Goal: Share content

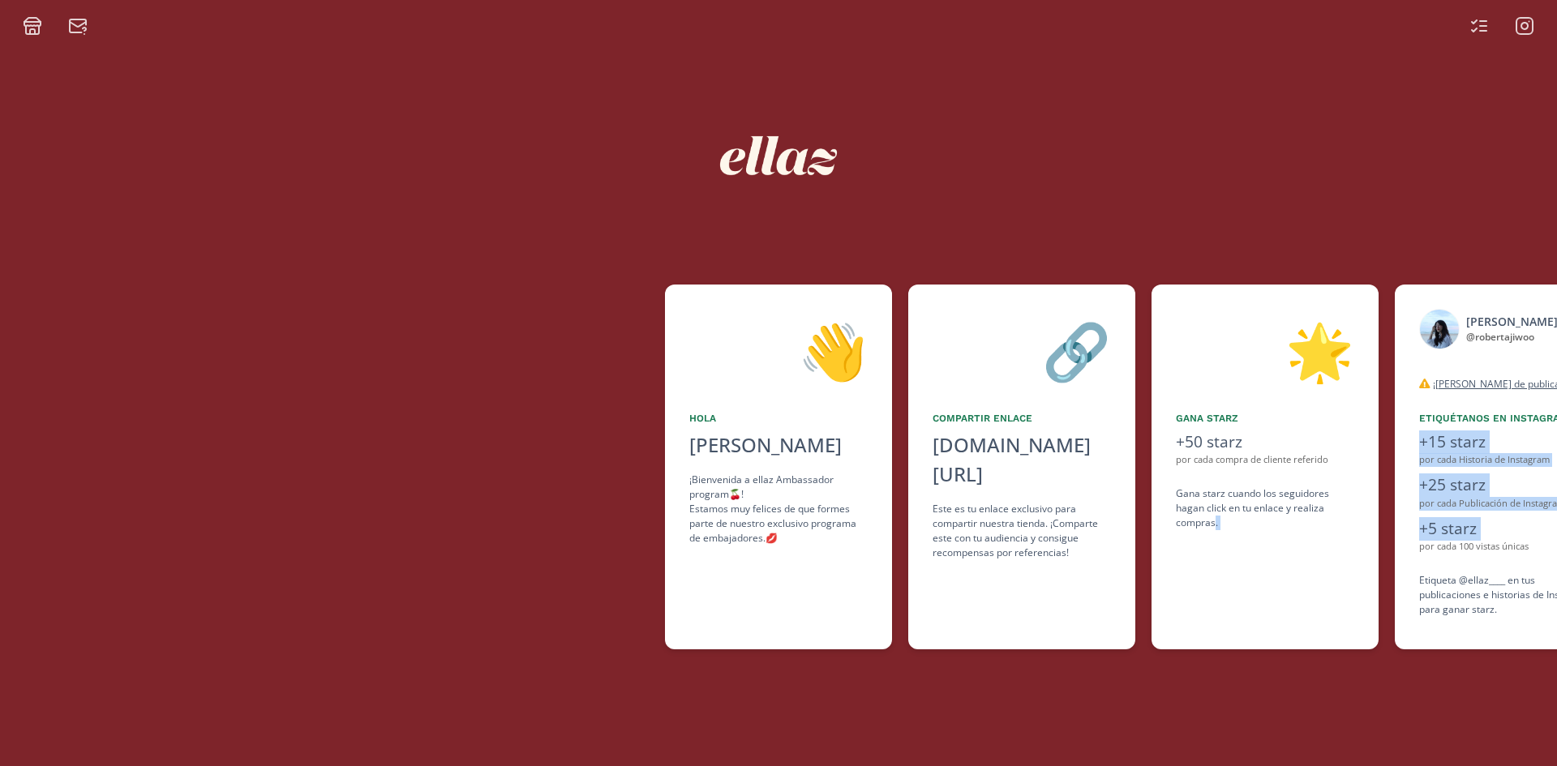
scroll to position [0, 372]
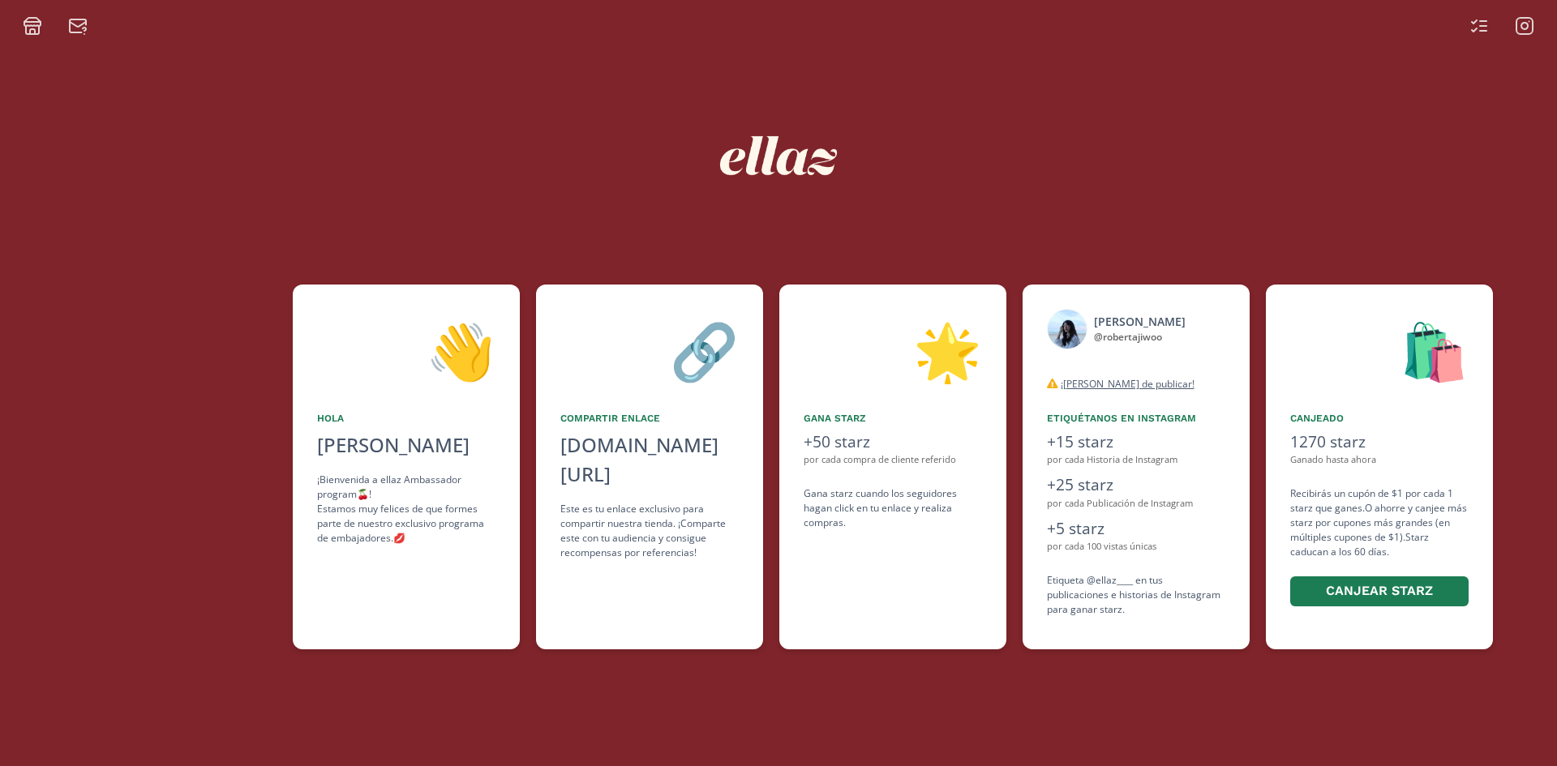
click at [1489, 17] on div at bounding box center [1502, 25] width 84 height 19
click at [1486, 29] on icon at bounding box center [1478, 25] width 19 height 19
click at [584, 449] on div "[DOMAIN_NAME][URL]" at bounding box center [649, 460] width 178 height 58
copy div "[DOMAIN_NAME][URL]"
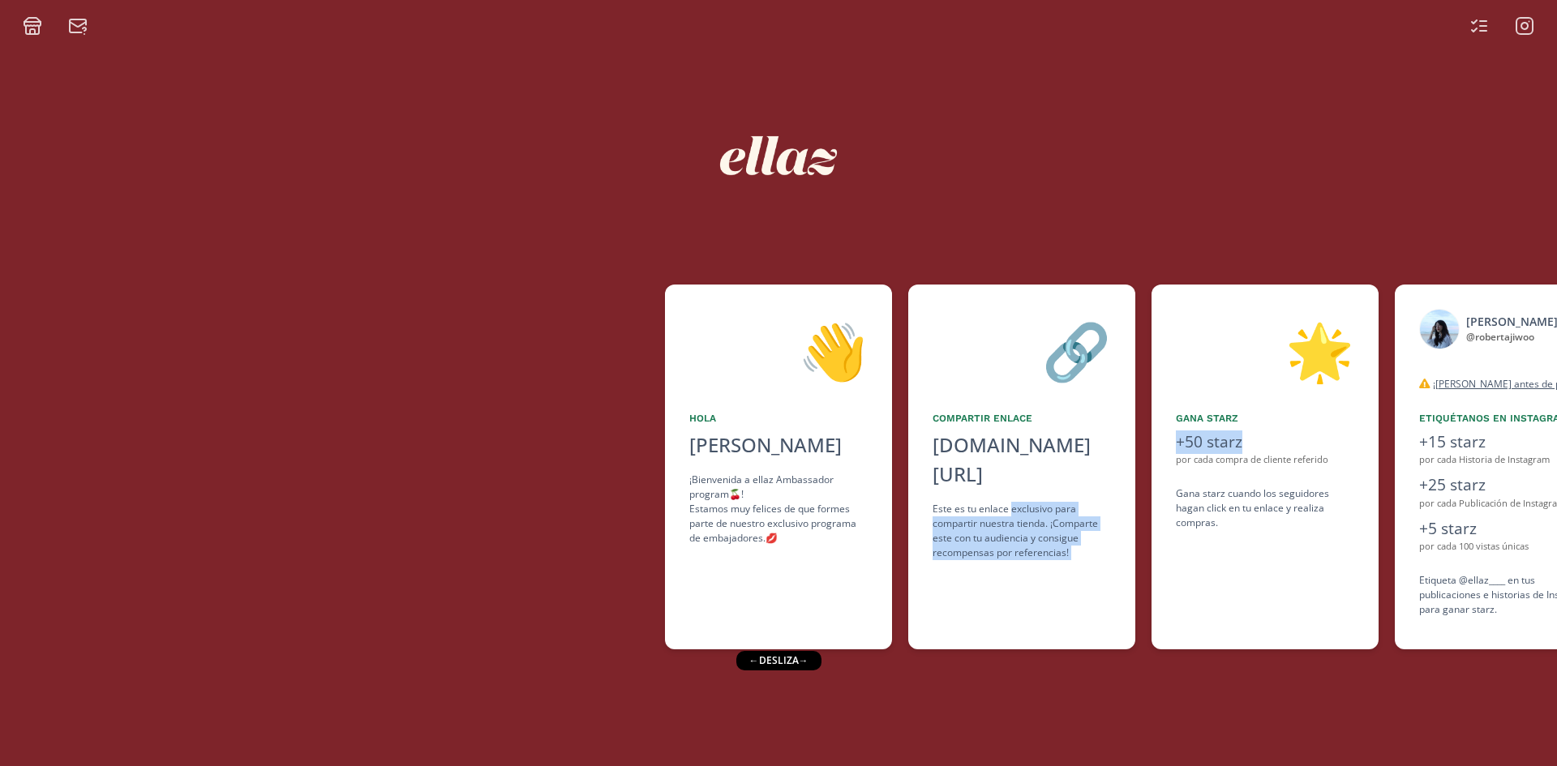
drag, startPoint x: 1268, startPoint y: 434, endPoint x: 1010, endPoint y: 468, distance: 260.9
click at [1010, 468] on div "👋 [PERSON_NAME] [PERSON_NAME] ¡Bienvenida a ellaz Ambassador program🍒! Estamos …" at bounding box center [778, 467] width 1557 height 381
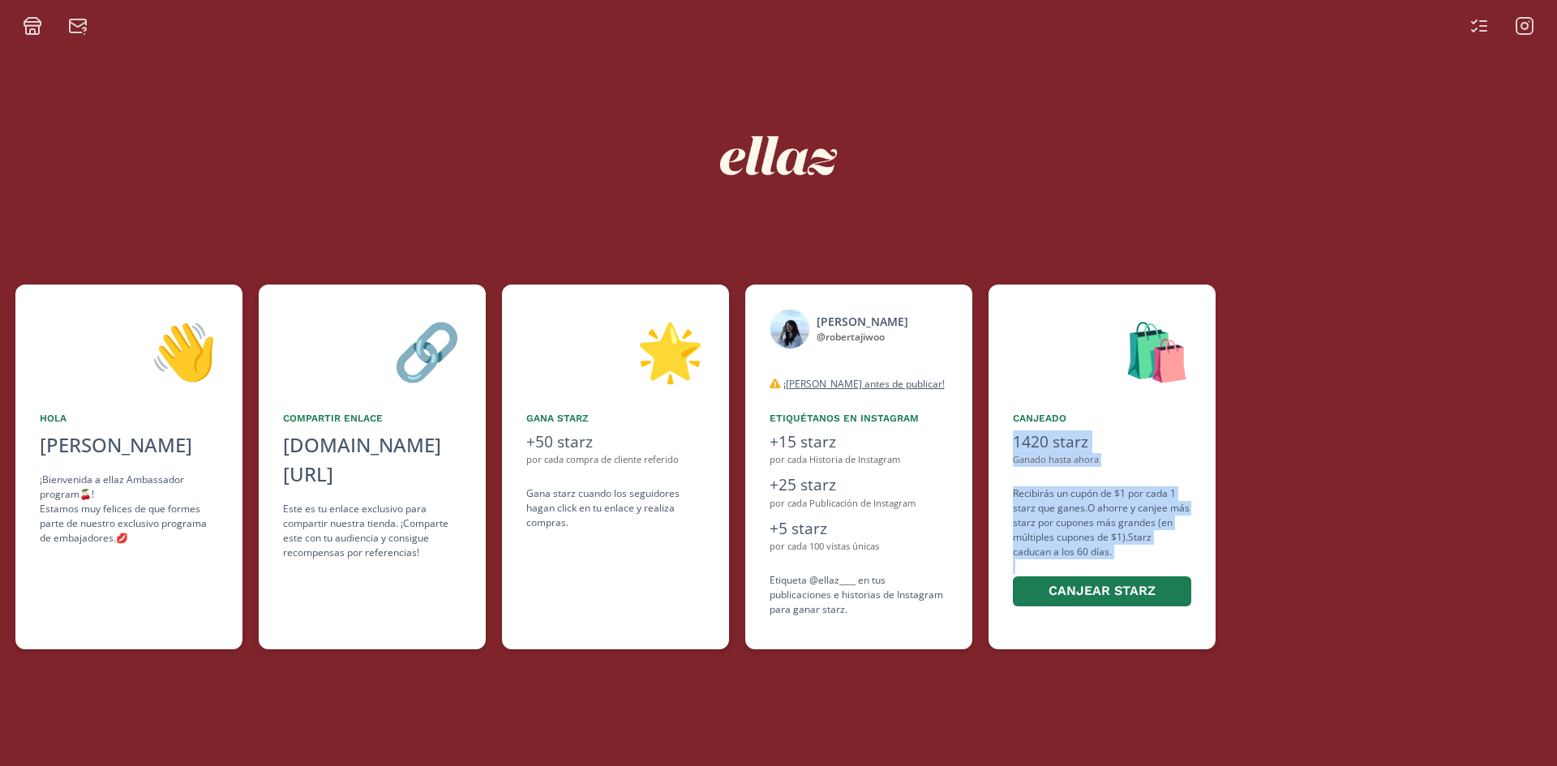
scroll to position [0, 693]
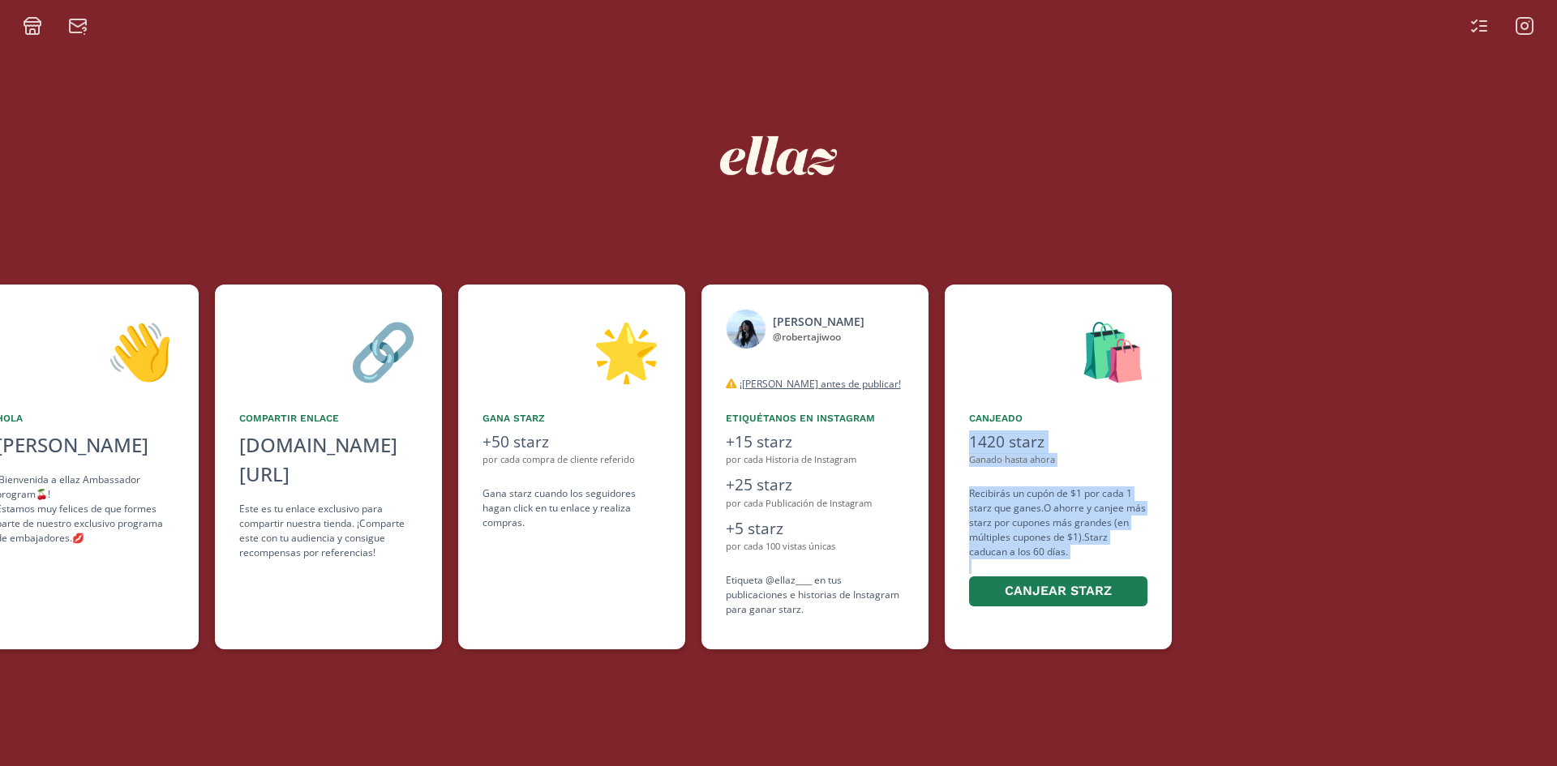
drag, startPoint x: 1209, startPoint y: 555, endPoint x: 978, endPoint y: 613, distance: 238.4
click at [978, 613] on div "👋 [PERSON_NAME] [PERSON_NAME] ¡Bienvenida a ellaz Ambassador program🍒! Estamos …" at bounding box center [778, 467] width 1557 height 381
drag, startPoint x: 1316, startPoint y: 459, endPoint x: 1320, endPoint y: 383, distance: 76.3
click at [1316, 457] on div at bounding box center [1520, 467] width 665 height 365
click at [1486, 19] on icon at bounding box center [1478, 25] width 19 height 19
